Goal: Information Seeking & Learning: Find specific fact

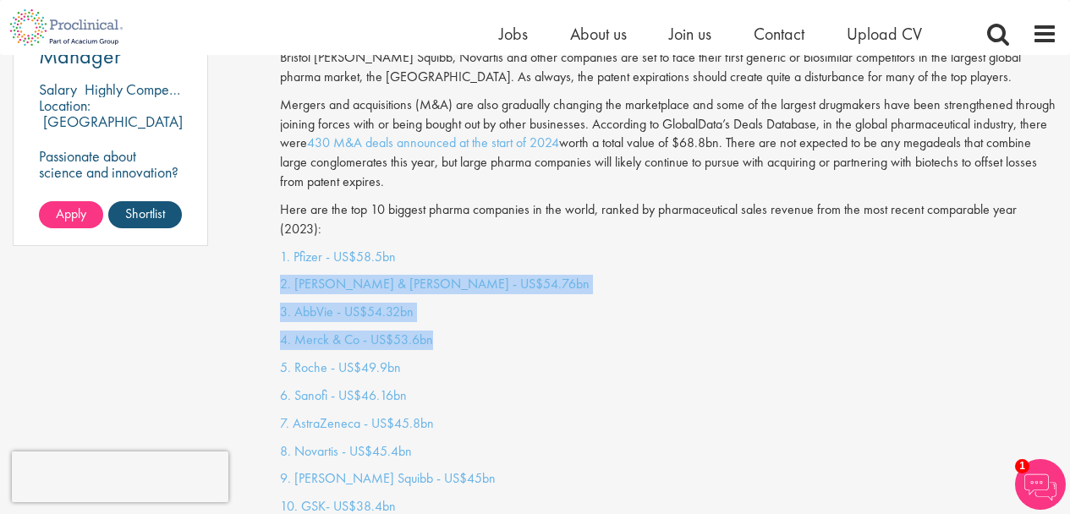
drag, startPoint x: 435, startPoint y: 313, endPoint x: 423, endPoint y: 230, distance: 83.8
click at [423, 248] on div "1. Pfizer - US$58.5bn 2. [PERSON_NAME] & [PERSON_NAME] - US$54.76bn 3. AbbVie -…" at bounding box center [668, 387] width 803 height 278
click at [423, 248] on p "1. Pfizer - US$58.5bn" at bounding box center [669, 257] width 778 height 19
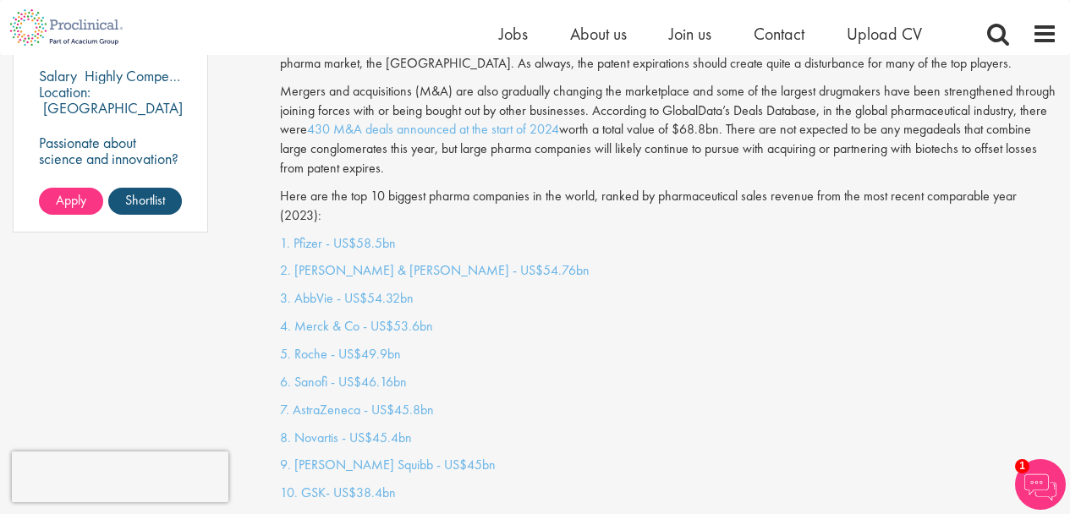
drag, startPoint x: 441, startPoint y: 305, endPoint x: 458, endPoint y: 302, distance: 17.3
click at [457, 317] on p "4. Merck & Co - US$53.6bn" at bounding box center [669, 326] width 778 height 19
drag, startPoint x: 458, startPoint y: 302, endPoint x: 487, endPoint y: 297, distance: 30.0
click at [486, 317] on p "4. Merck & Co - US$53.6bn" at bounding box center [669, 326] width 778 height 19
click at [494, 295] on div "1. Pfizer - US$58.5bn 2. [PERSON_NAME] & [PERSON_NAME] - US$54.76bn 3. AbbVie -…" at bounding box center [668, 373] width 803 height 278
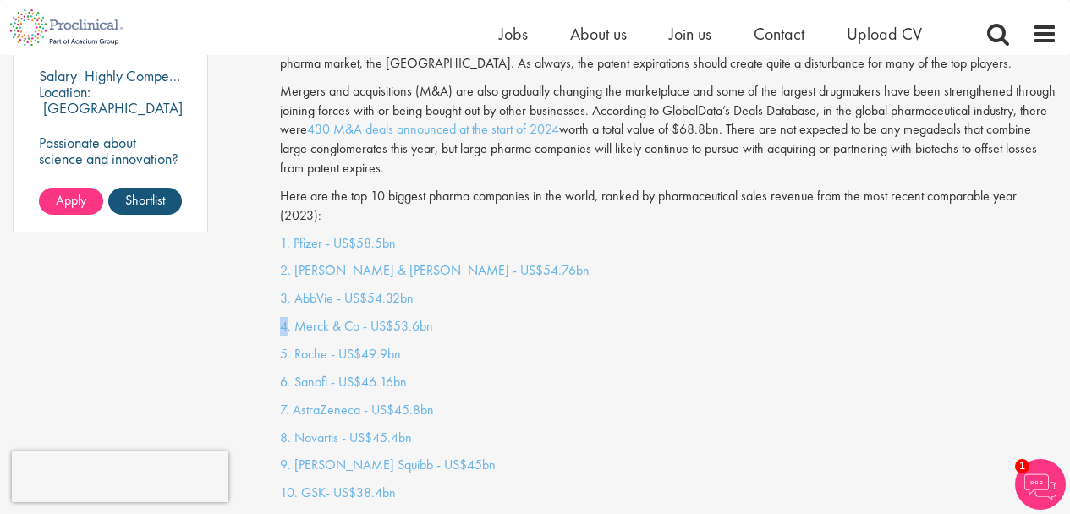
click at [494, 294] on div "1. Pfizer - US$58.5bn 2. [PERSON_NAME] & [PERSON_NAME] - US$54.76bn 3. AbbVie -…" at bounding box center [668, 373] width 803 height 278
click at [621, 289] on p "3. AbbVie - US$54.32bn" at bounding box center [669, 298] width 778 height 19
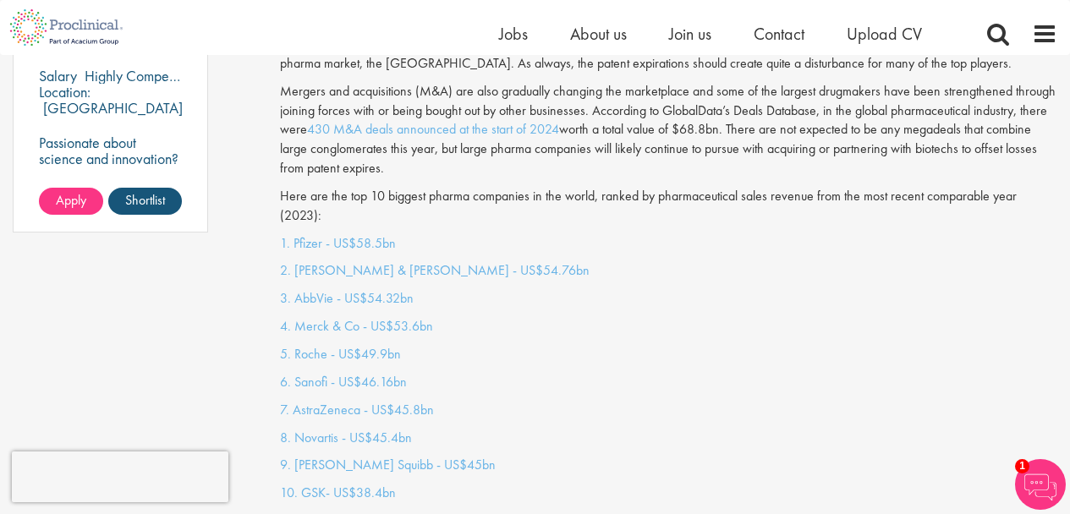
click at [663, 261] on p "2. [PERSON_NAME] & [PERSON_NAME] - US$54.76bn" at bounding box center [669, 270] width 778 height 19
